Goal: Task Accomplishment & Management: Manage account settings

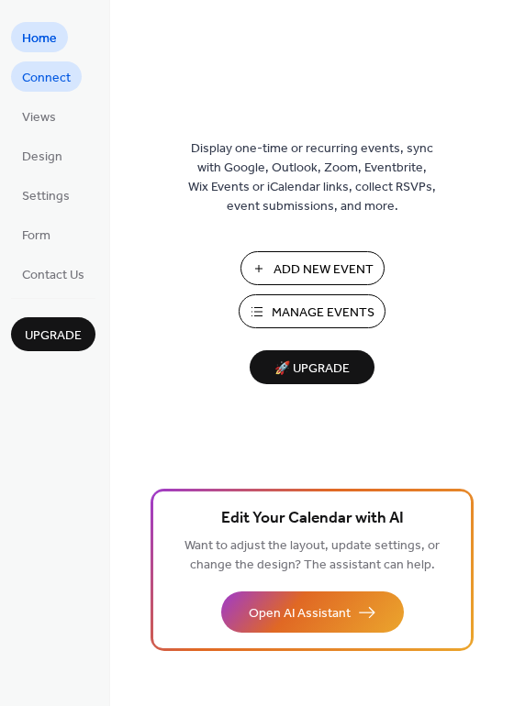
click at [44, 78] on span "Connect" at bounding box center [46, 78] width 49 height 19
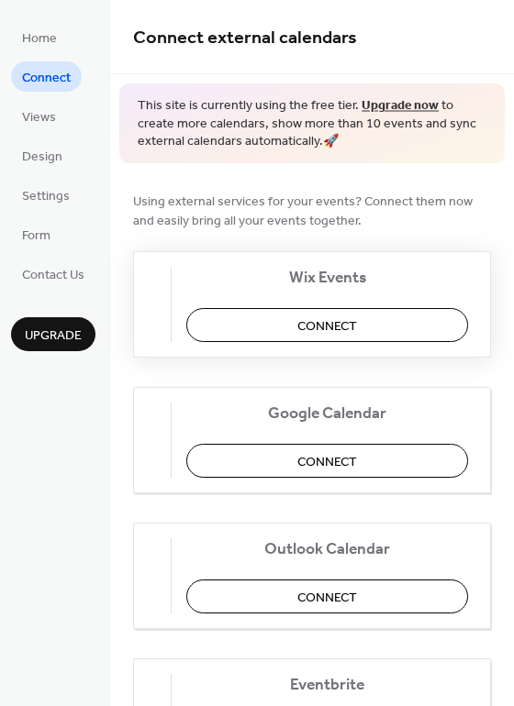
click at [348, 325] on span "Connect" at bounding box center [327, 325] width 60 height 19
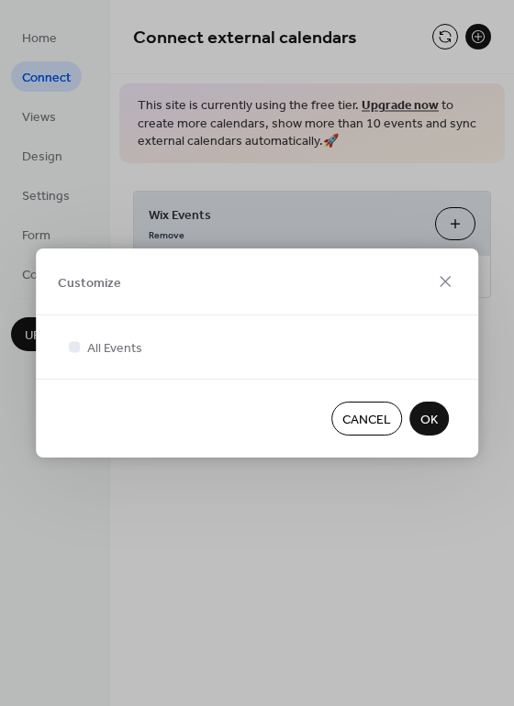
click at [427, 420] on span "OK" at bounding box center [428, 420] width 17 height 19
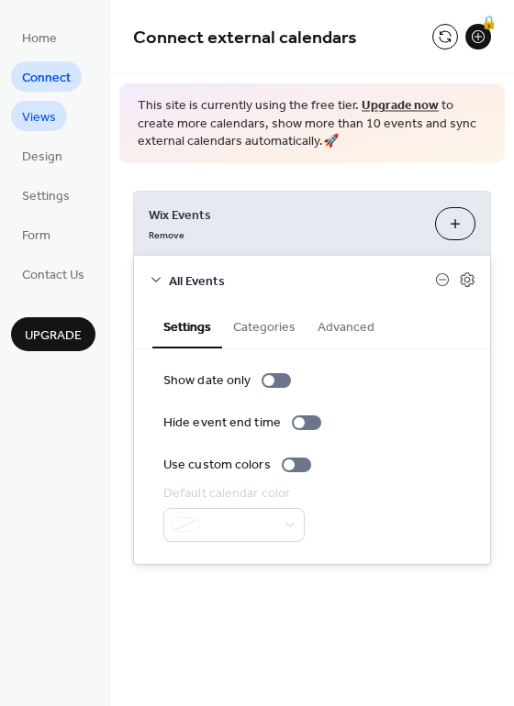
click at [38, 116] on span "Views" at bounding box center [39, 117] width 34 height 19
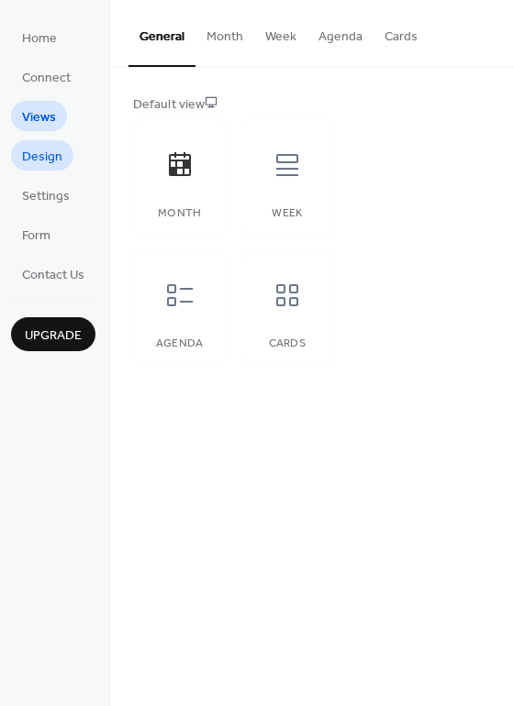
click at [47, 161] on span "Design" at bounding box center [42, 157] width 40 height 19
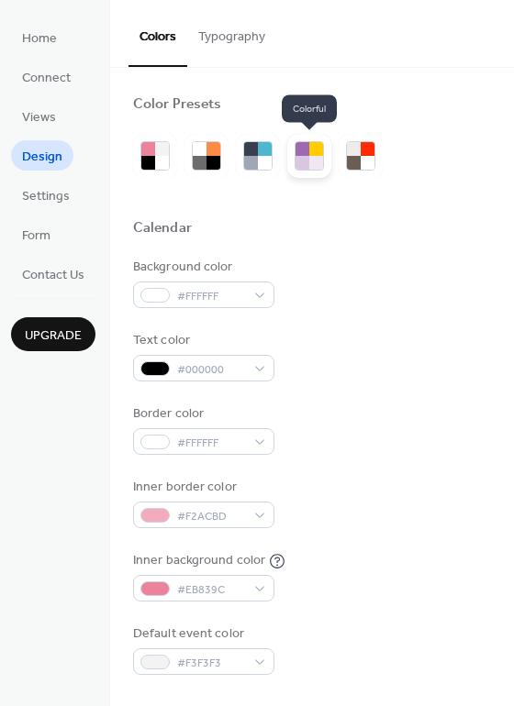
click at [296, 158] on div at bounding box center [302, 163] width 14 height 14
click at [312, 158] on div at bounding box center [316, 163] width 14 height 14
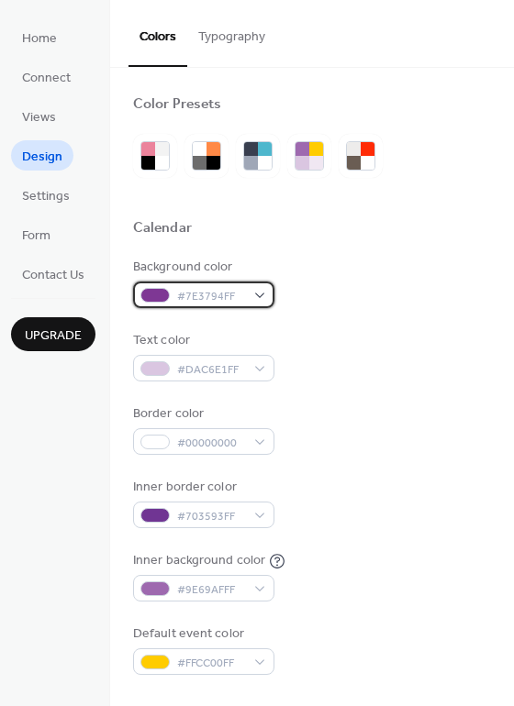
click at [254, 296] on div "#7E3794FF" at bounding box center [203, 295] width 141 height 27
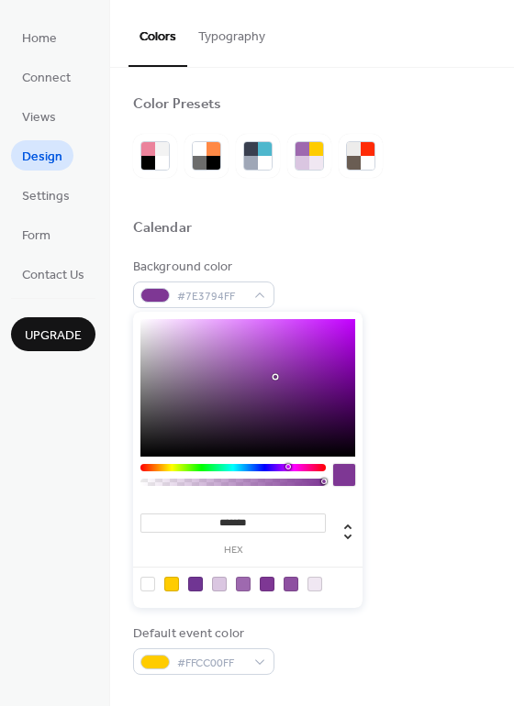
click at [171, 588] on div at bounding box center [171, 584] width 15 height 15
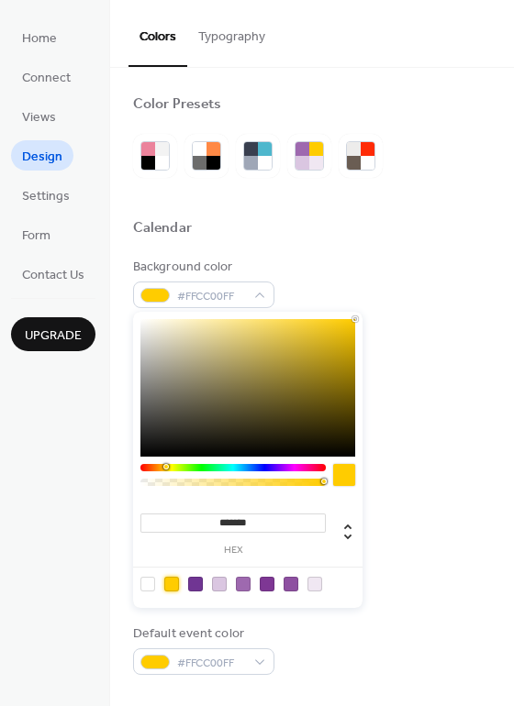
click at [214, 347] on div at bounding box center [247, 388] width 215 height 138
click at [197, 331] on div at bounding box center [247, 388] width 215 height 138
click at [230, 333] on div at bounding box center [247, 388] width 215 height 138
click at [274, 327] on div at bounding box center [247, 388] width 215 height 138
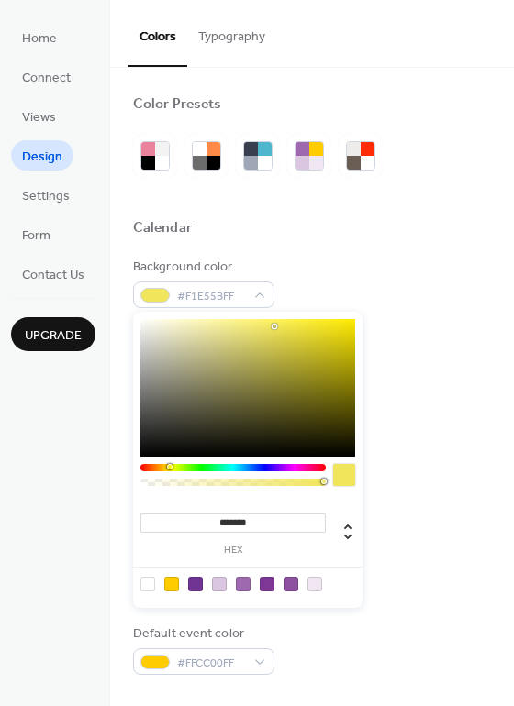
click at [169, 465] on div at bounding box center [170, 467] width 6 height 6
click at [223, 330] on div at bounding box center [247, 388] width 215 height 138
type input "*******"
click at [191, 334] on div at bounding box center [247, 388] width 215 height 138
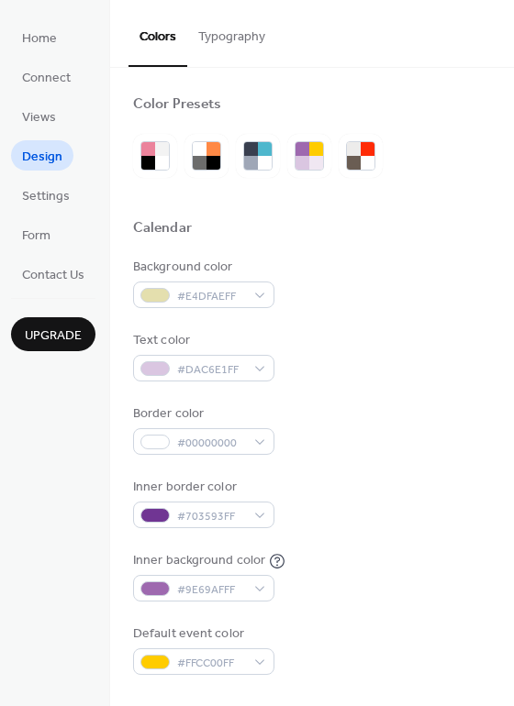
click at [376, 271] on div "Background color #E4DFAEFF" at bounding box center [312, 283] width 358 height 50
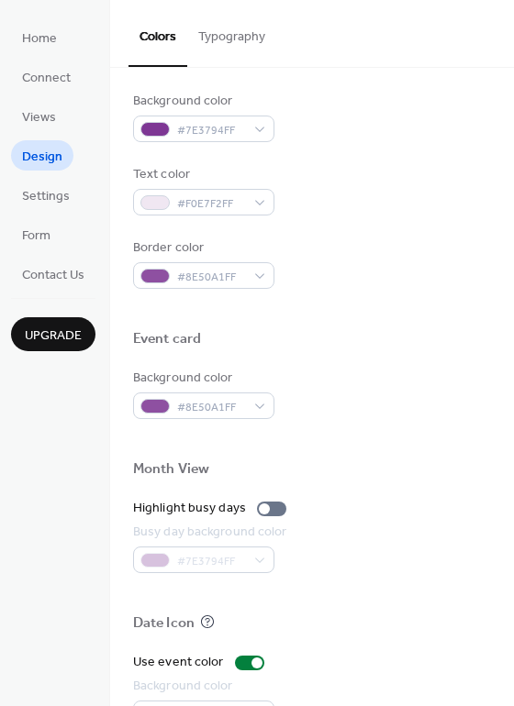
scroll to position [667, 0]
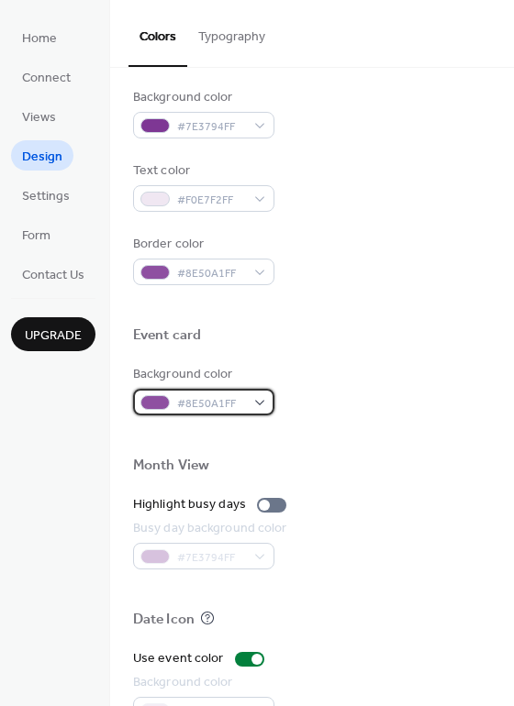
click at [258, 404] on div "#8E50A1FF" at bounding box center [203, 402] width 141 height 27
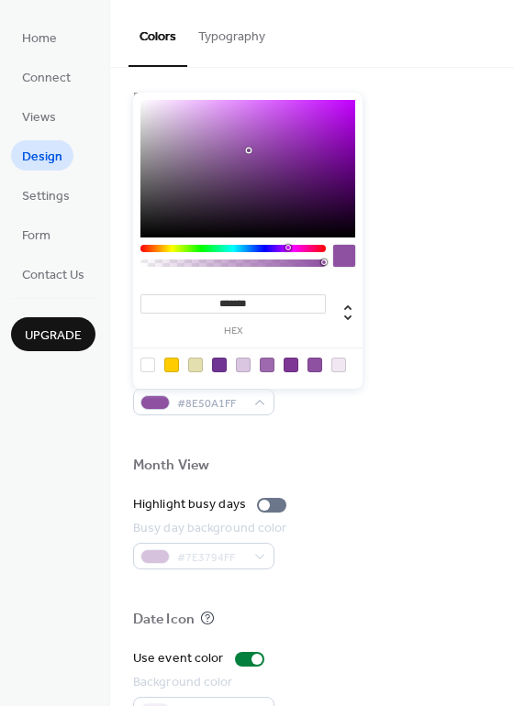
click at [147, 363] on div at bounding box center [147, 365] width 15 height 15
type input "*"
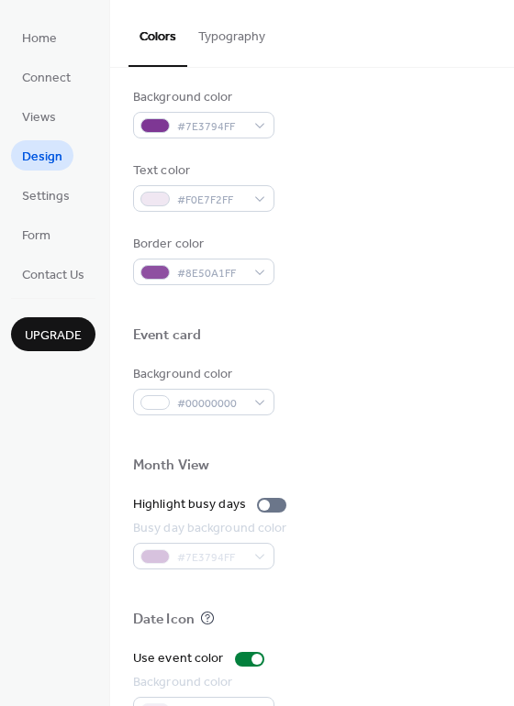
click at [358, 441] on div at bounding box center [312, 436] width 358 height 41
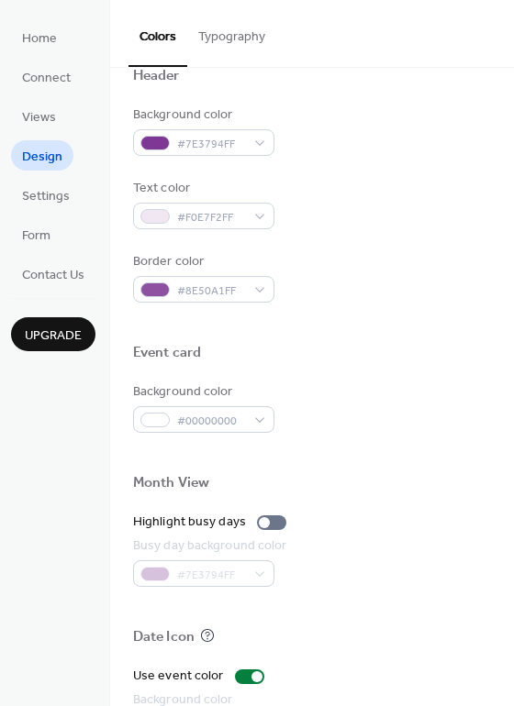
scroll to position [576, 0]
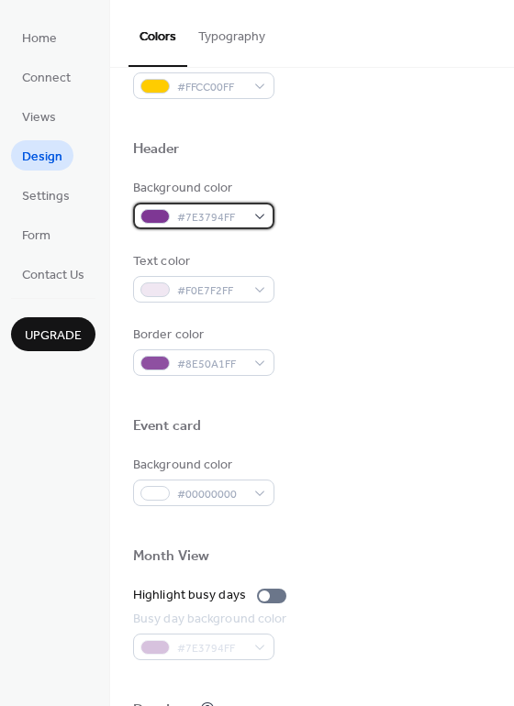
click at [259, 216] on div "#7E3794FF" at bounding box center [203, 216] width 141 height 27
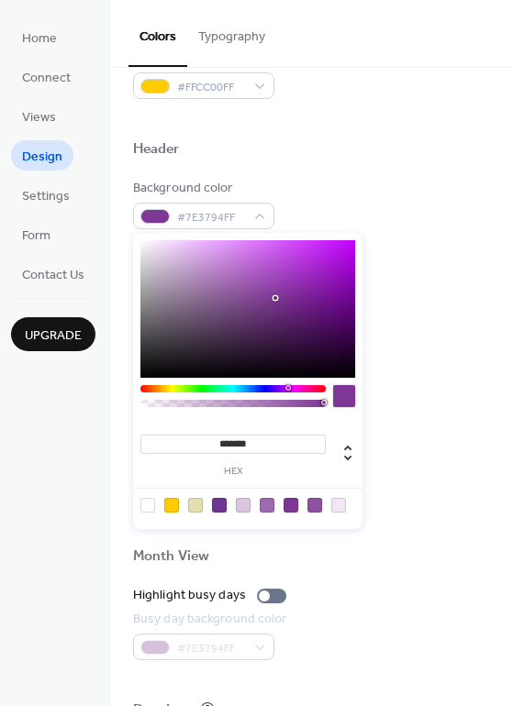
click at [146, 504] on div at bounding box center [147, 505] width 15 height 15
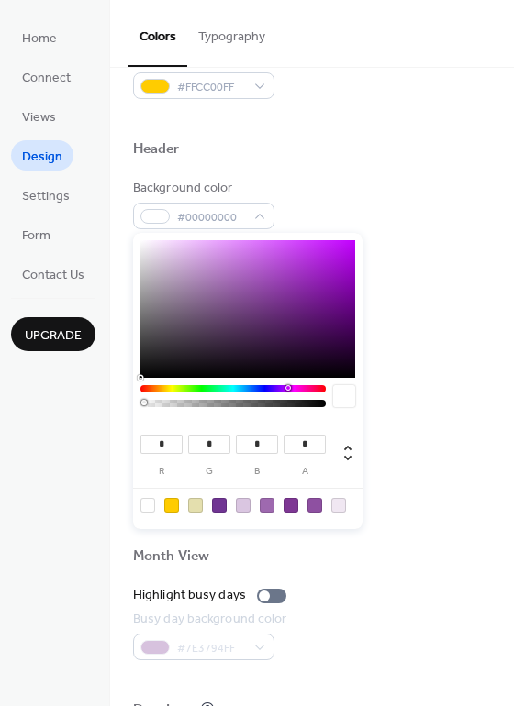
type input "**"
type input "*"
type input "**"
click at [339, 355] on div at bounding box center [247, 309] width 215 height 138
type input "**"
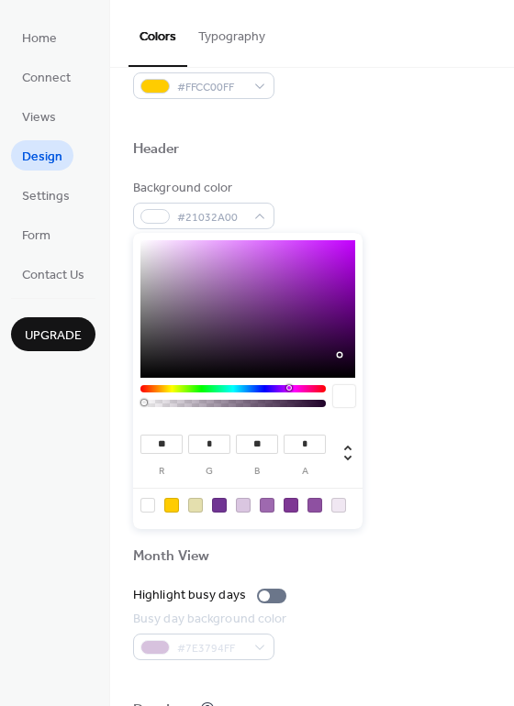
type input "*"
type input "**"
click at [343, 366] on div at bounding box center [247, 309] width 215 height 138
click at [393, 346] on div "Border color #8E50A1FF" at bounding box center [312, 351] width 358 height 50
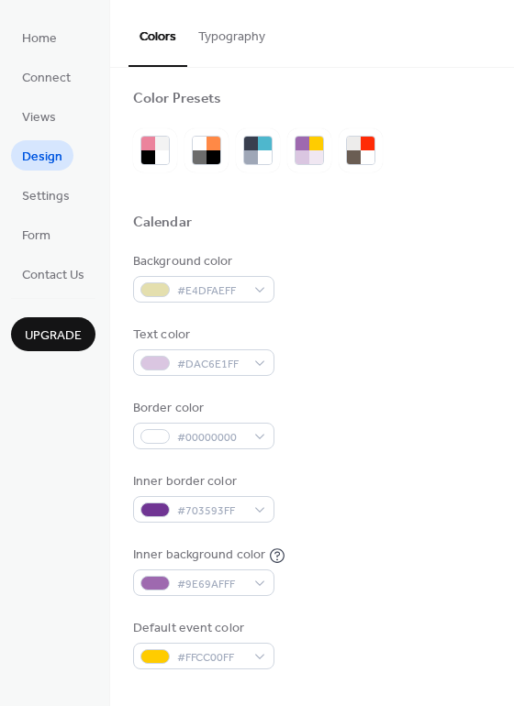
scroll to position [0, 0]
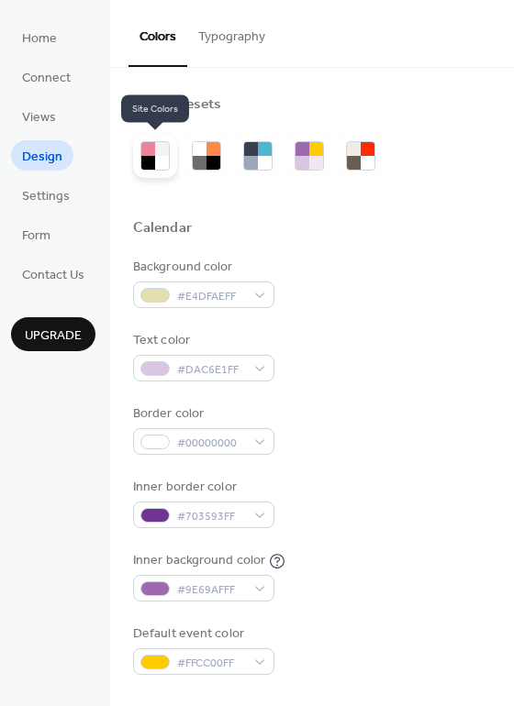
click at [158, 159] on div at bounding box center [162, 163] width 14 height 14
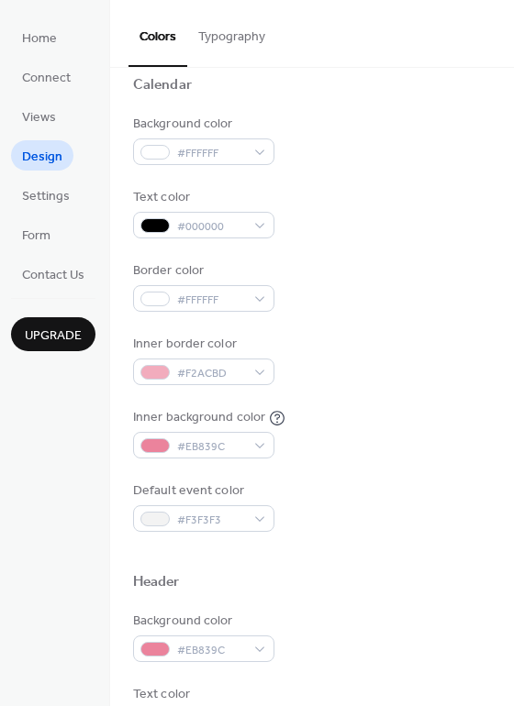
scroll to position [147, 0]
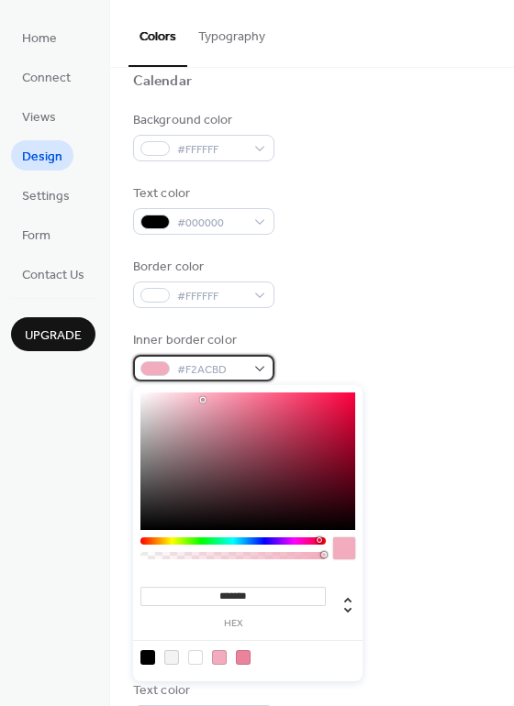
click at [249, 367] on div "#F2ACBD" at bounding box center [203, 368] width 141 height 27
click at [357, 347] on div "Inner border color #F2ACBD" at bounding box center [312, 356] width 358 height 50
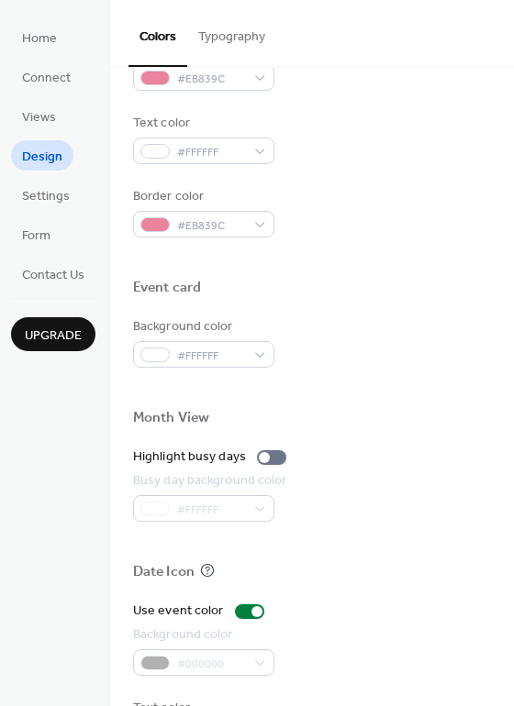
scroll to position [785, 0]
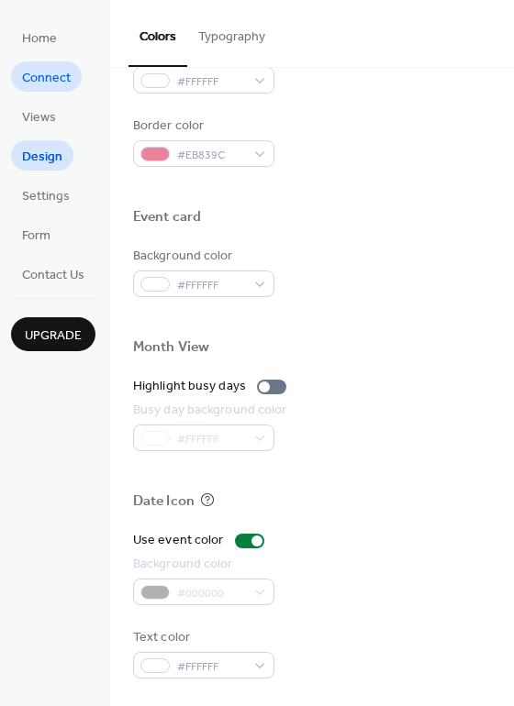
click at [47, 72] on span "Connect" at bounding box center [46, 78] width 49 height 19
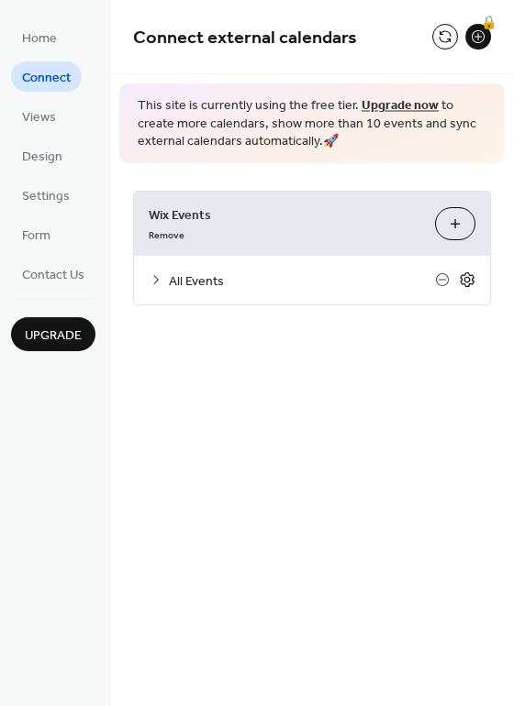
click at [461, 280] on icon at bounding box center [467, 279] width 14 height 15
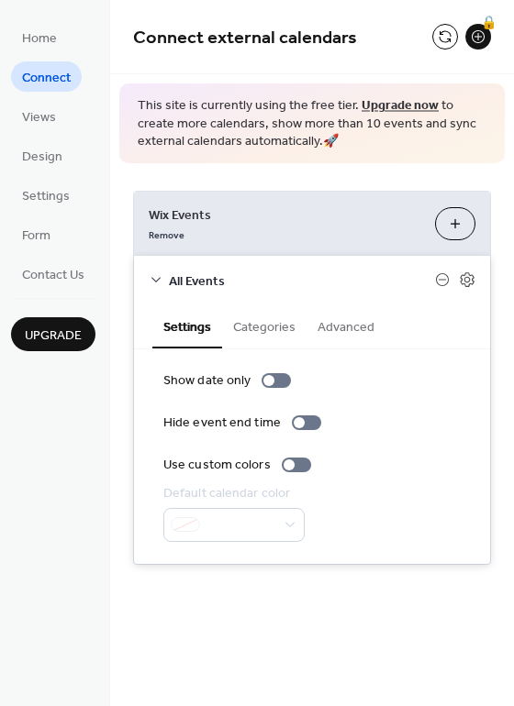
click at [273, 327] on button "Categories" at bounding box center [264, 326] width 84 height 42
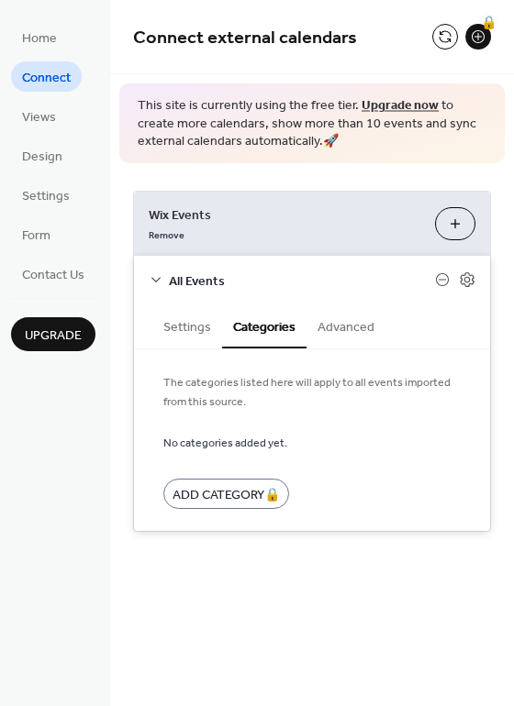
click at [336, 327] on button "Advanced" at bounding box center [345, 326] width 79 height 42
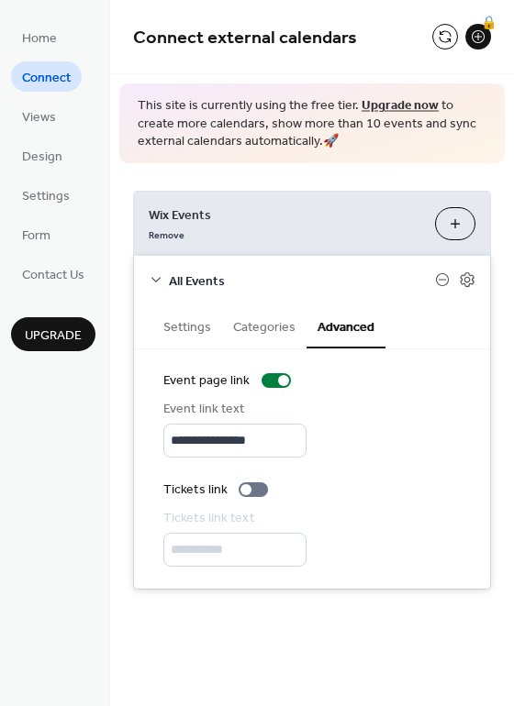
click at [169, 323] on button "Settings" at bounding box center [187, 326] width 70 height 42
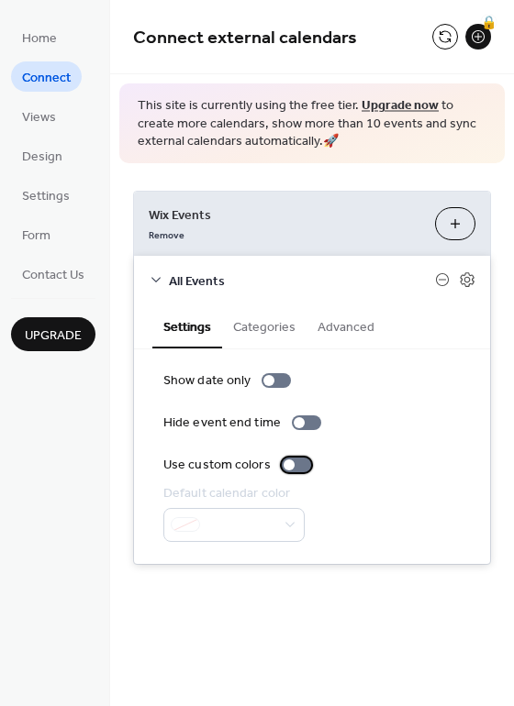
click at [286, 460] on div at bounding box center [288, 465] width 11 height 11
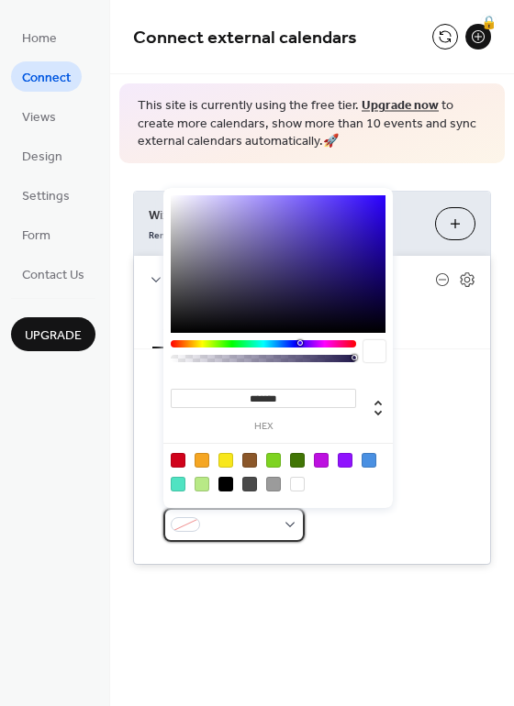
click at [285, 525] on div at bounding box center [233, 525] width 141 height 34
click at [227, 464] on div at bounding box center [225, 460] width 15 height 15
type input "*******"
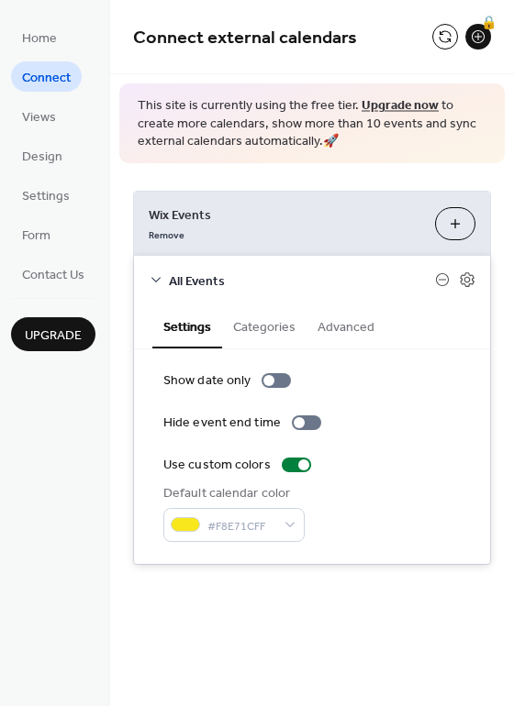
click at [363, 586] on div "**********" at bounding box center [312, 377] width 404 height 429
click at [31, 155] on span "Design" at bounding box center [42, 157] width 40 height 19
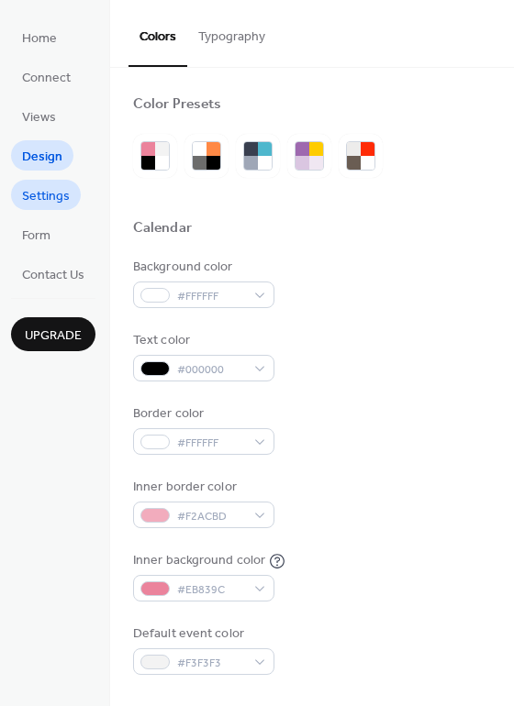
click at [37, 196] on span "Settings" at bounding box center [46, 196] width 48 height 19
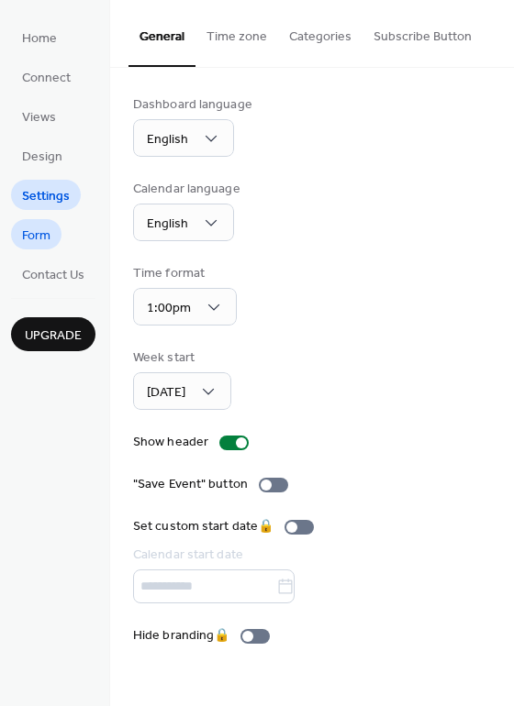
click at [38, 236] on span "Form" at bounding box center [36, 236] width 28 height 19
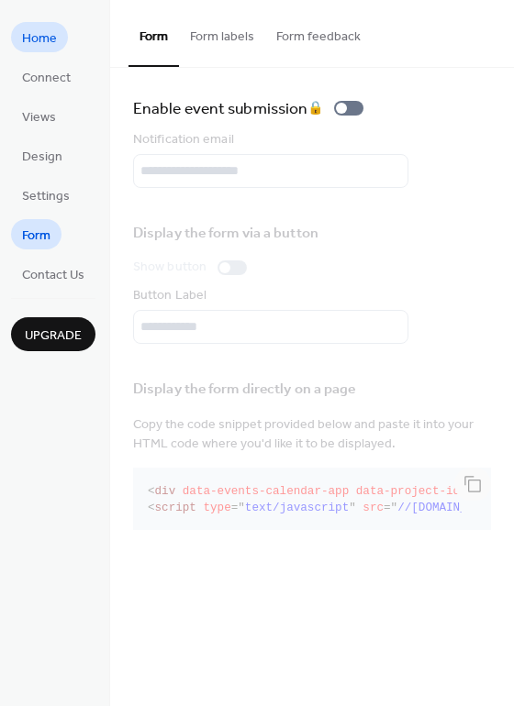
click at [37, 39] on span "Home" at bounding box center [39, 38] width 35 height 19
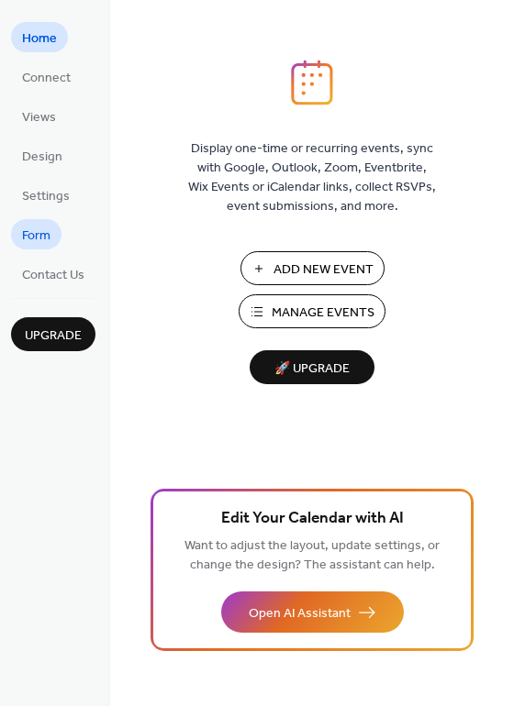
click at [34, 237] on span "Form" at bounding box center [36, 236] width 28 height 19
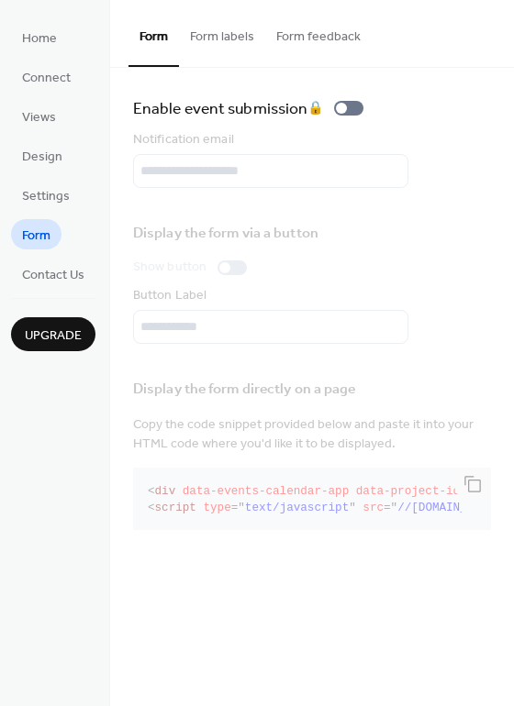
click at [212, 40] on button "Form labels" at bounding box center [222, 32] width 86 height 65
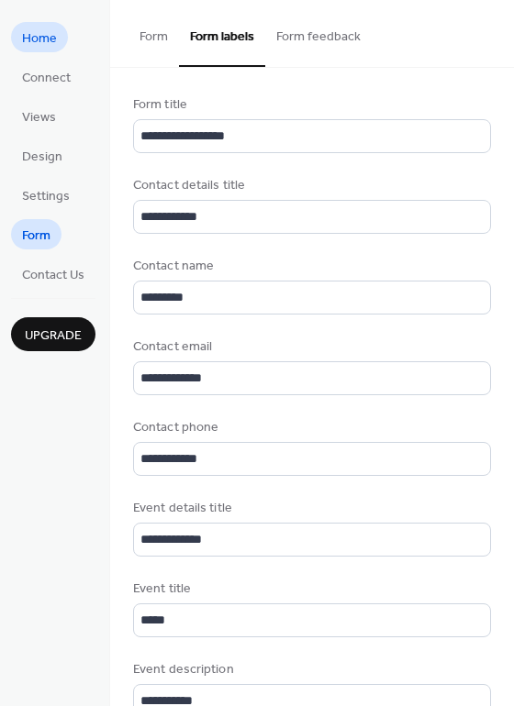
click at [38, 38] on span "Home" at bounding box center [39, 38] width 35 height 19
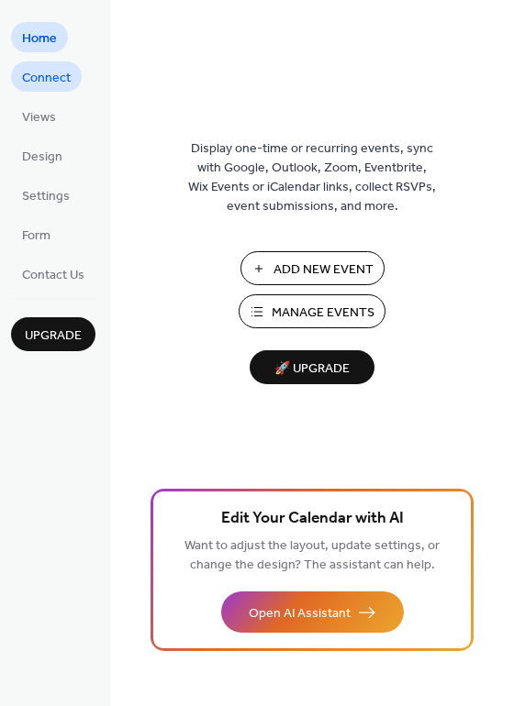
click at [50, 86] on span "Connect" at bounding box center [46, 78] width 49 height 19
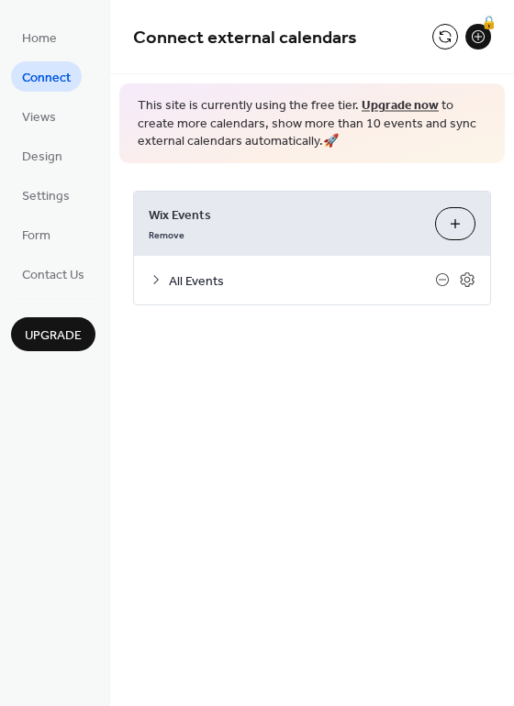
click at [448, 227] on button "Customize" at bounding box center [455, 223] width 40 height 33
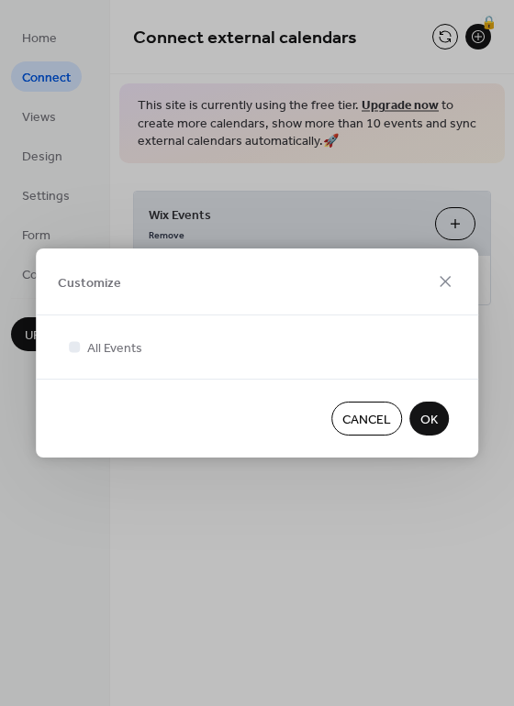
click at [371, 422] on span "Cancel" at bounding box center [366, 420] width 49 height 19
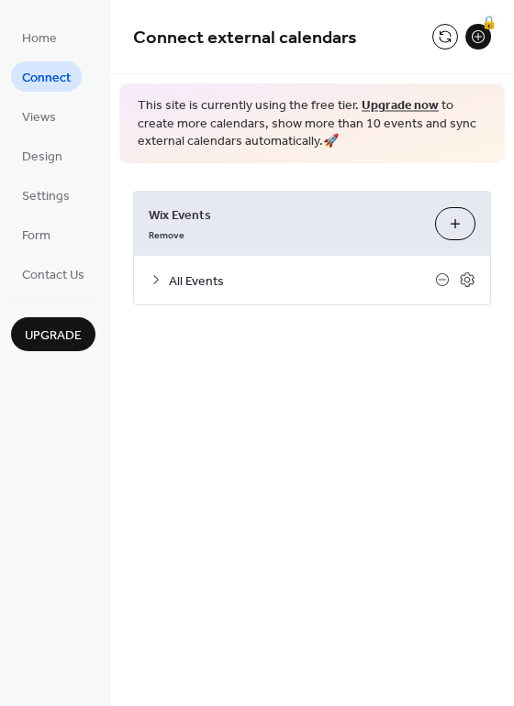
click at [157, 278] on icon at bounding box center [156, 279] width 6 height 9
